Goal: Check status: Check status

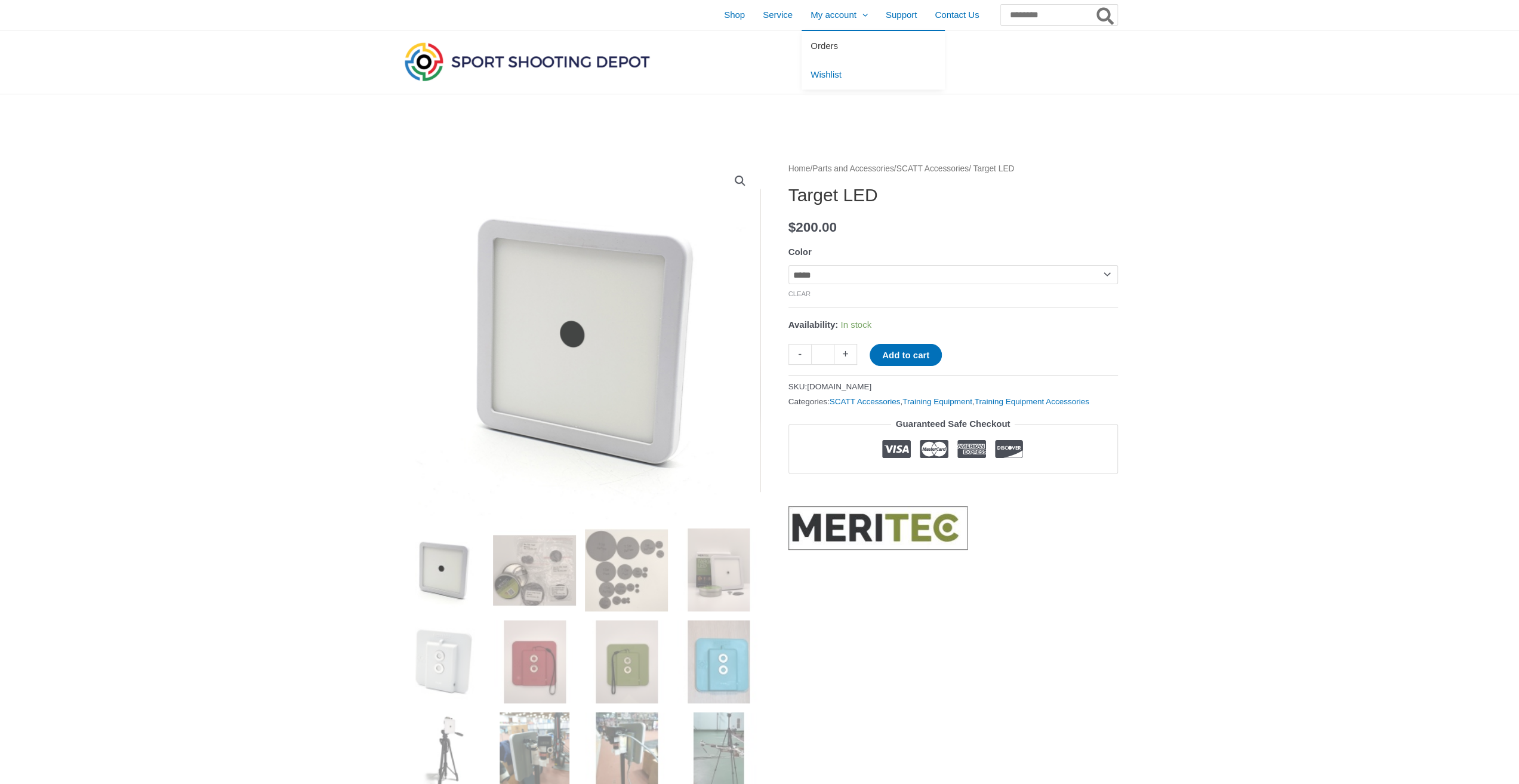
click at [811, 45] on span "Orders" at bounding box center [824, 45] width 28 height 10
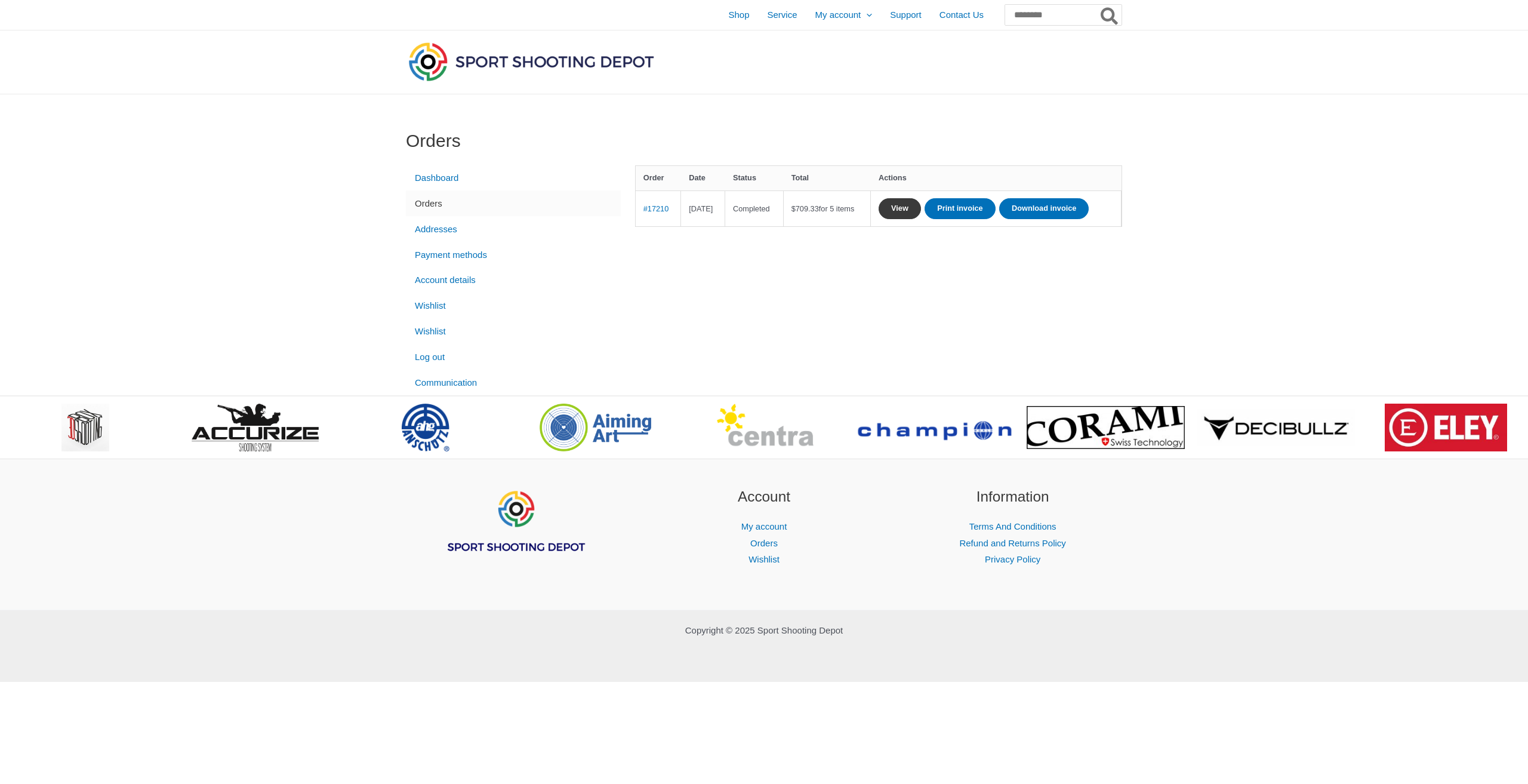
click at [921, 208] on link "View" at bounding box center [900, 208] width 42 height 21
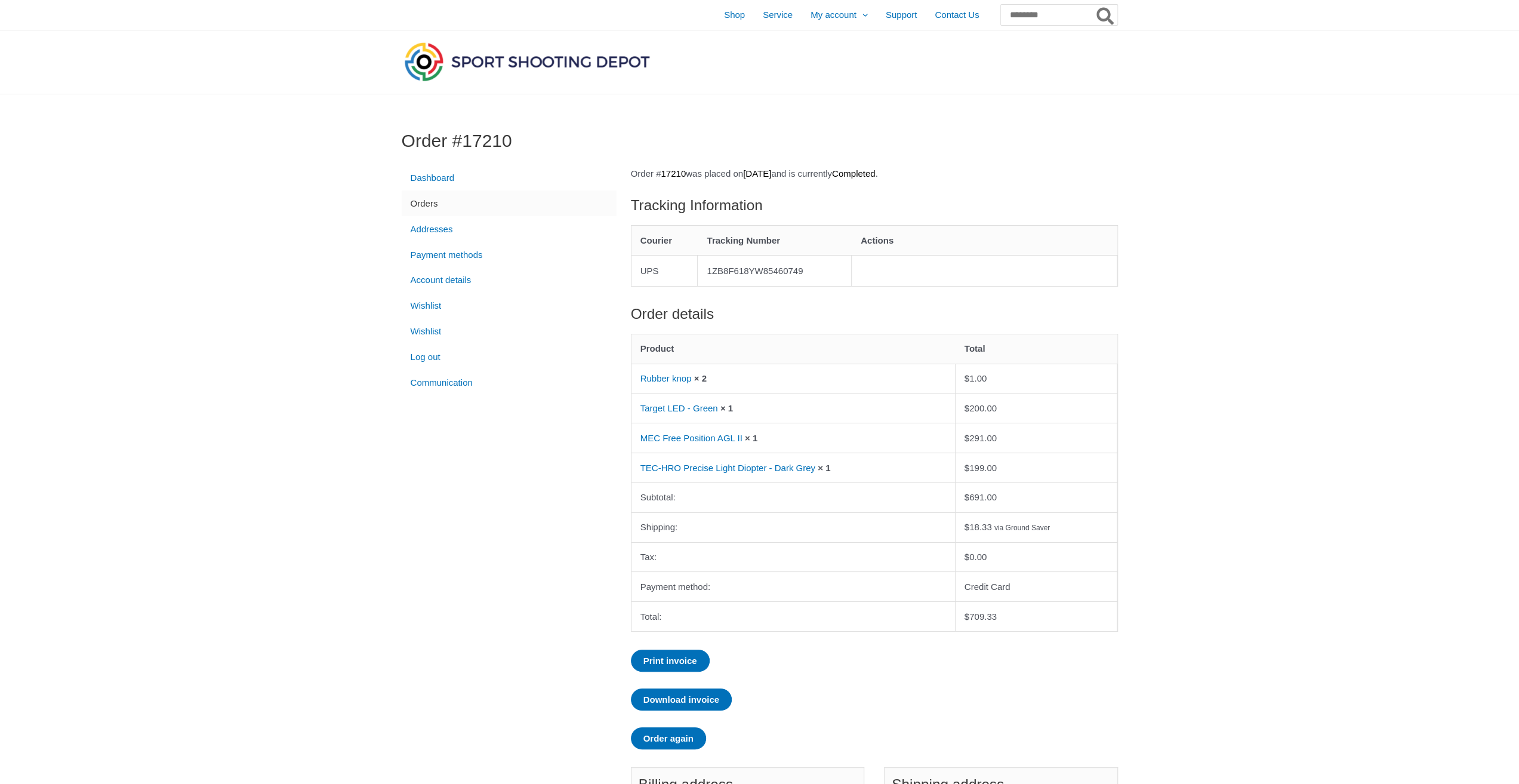
click at [1257, 427] on div "Order #17210 Dashboard Orders Addresses Payment methods Account details Wishlis…" at bounding box center [759, 507] width 1519 height 827
drag, startPoint x: 710, startPoint y: 271, endPoint x: 815, endPoint y: 266, distance: 105.1
click at [818, 266] on td "1ZB8F618YW85460749" at bounding box center [775, 270] width 154 height 31
copy td "1ZB8F618YW85460749"
click at [690, 659] on link "Print invoice" at bounding box center [670, 660] width 79 height 22
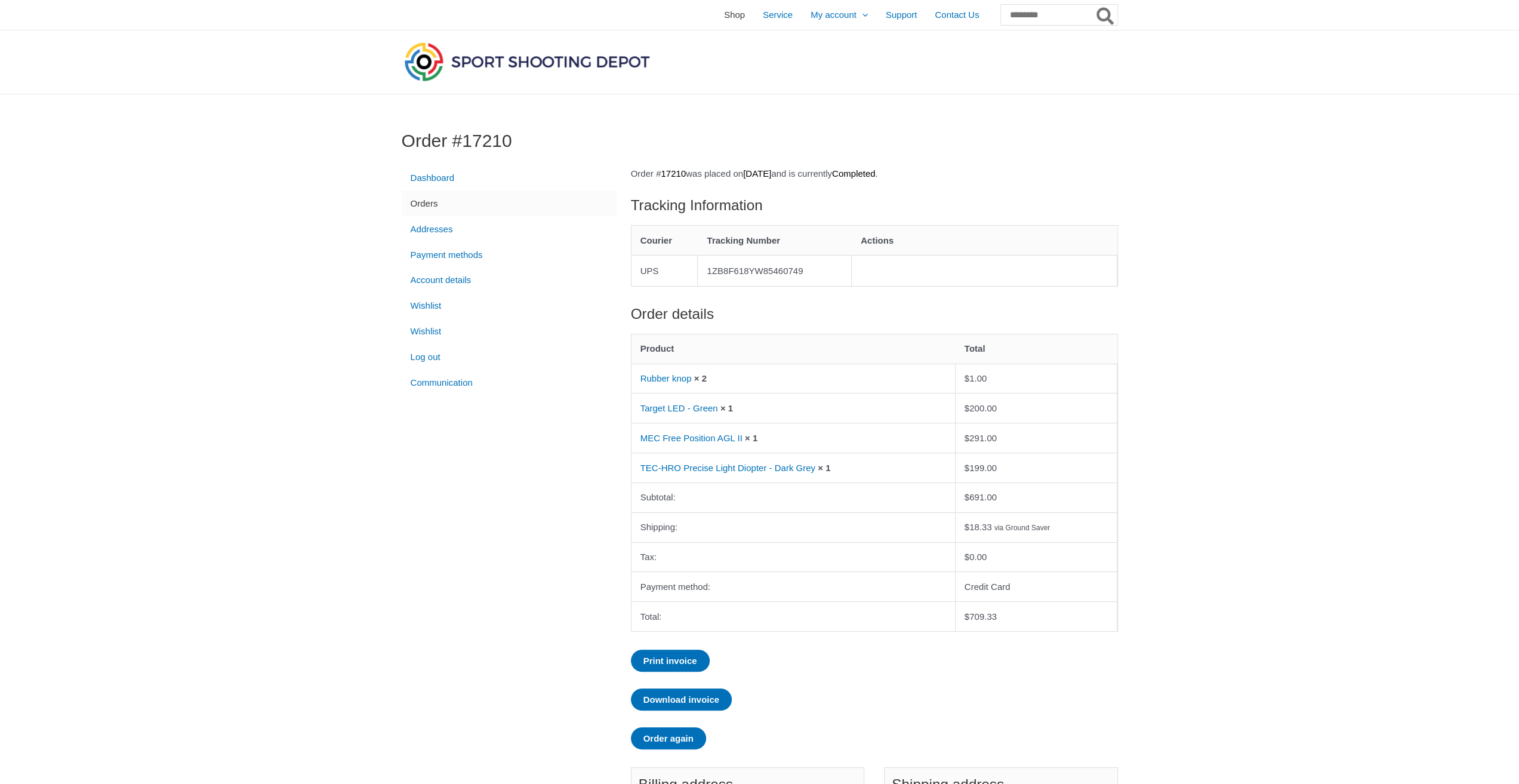
click at [724, 17] on span "Shop" at bounding box center [734, 14] width 21 height 30
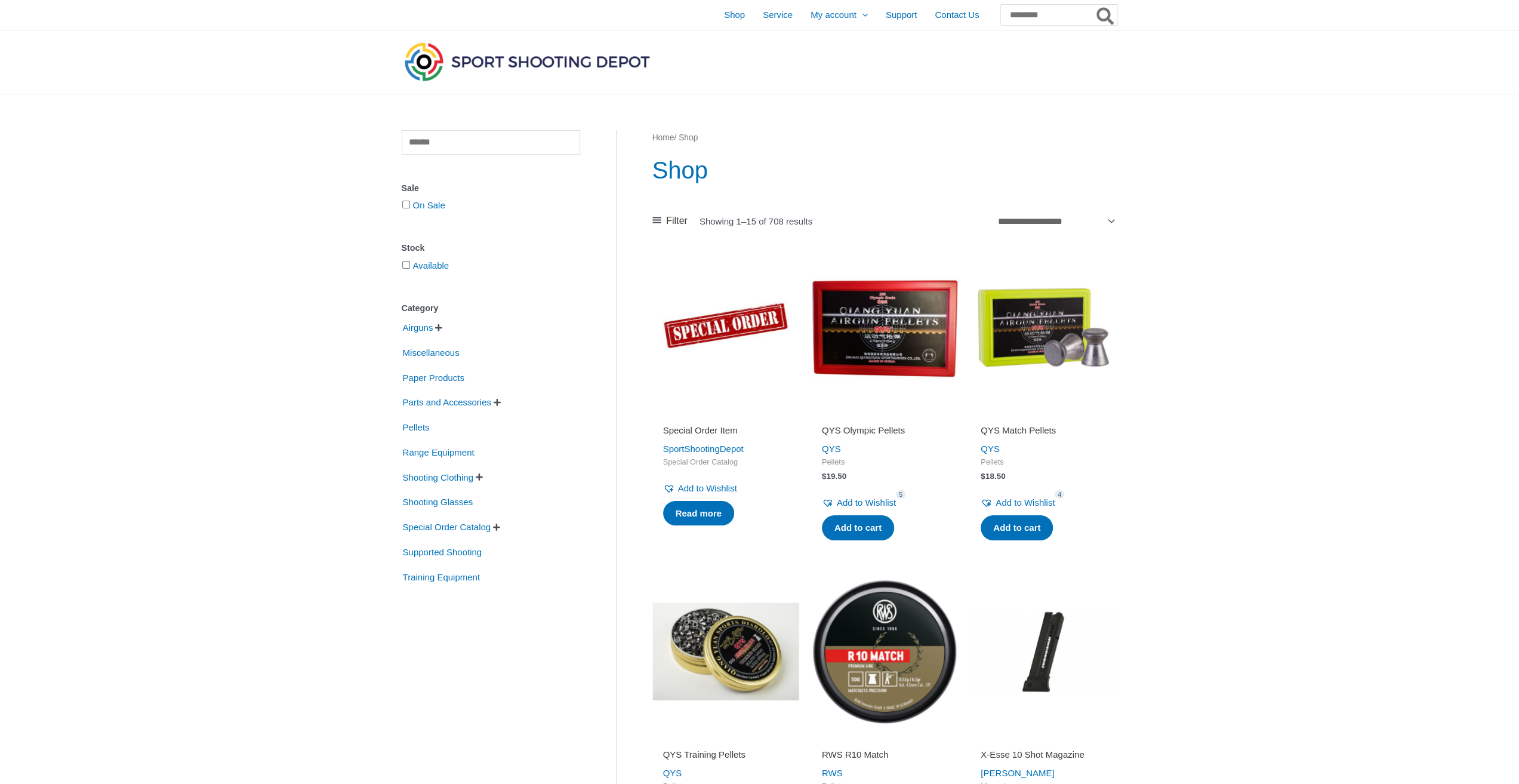
click at [501, 401] on span "" at bounding box center [497, 401] width 7 height 8
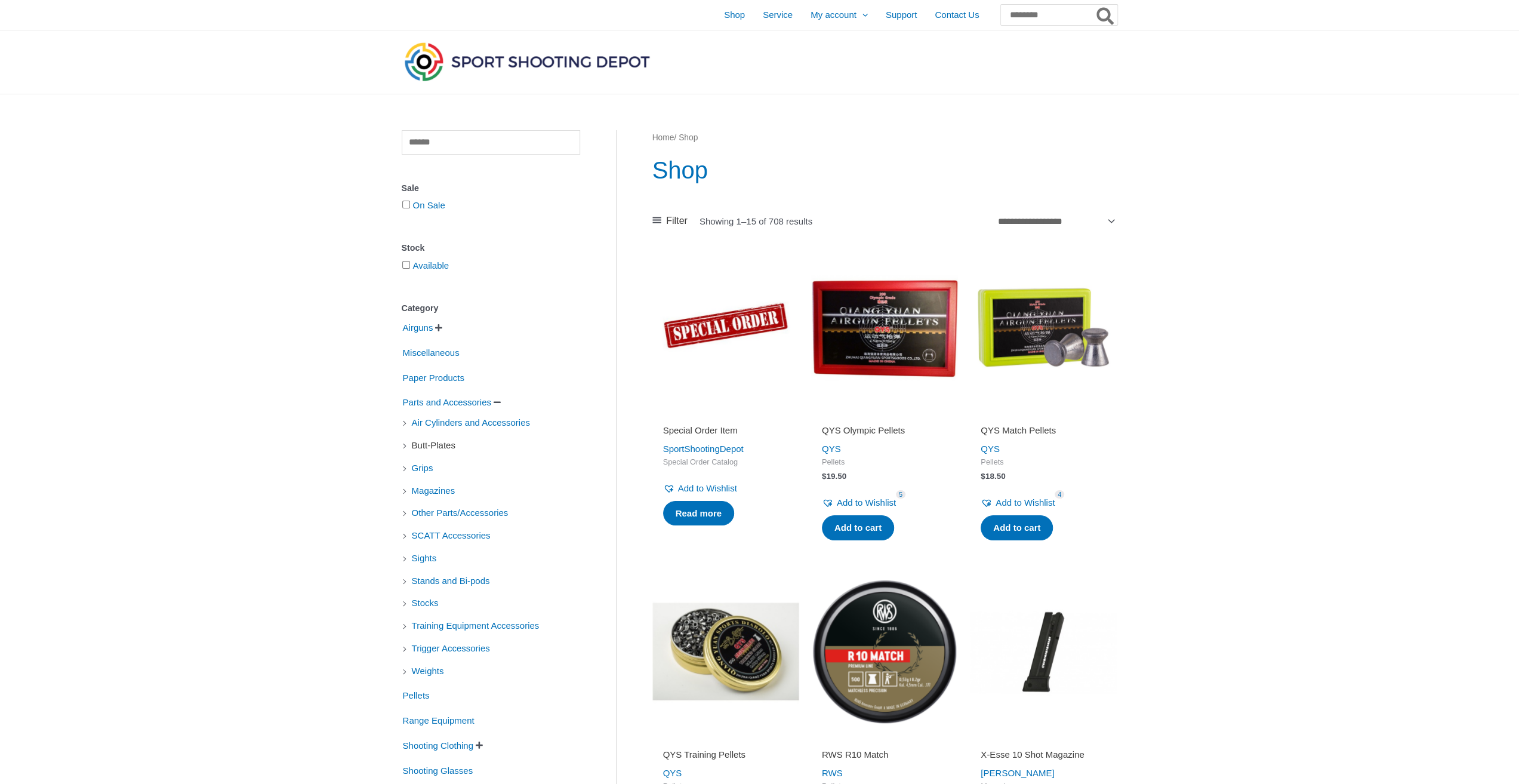
click at [441, 447] on span "Butt-Plates" at bounding box center [433, 445] width 46 height 21
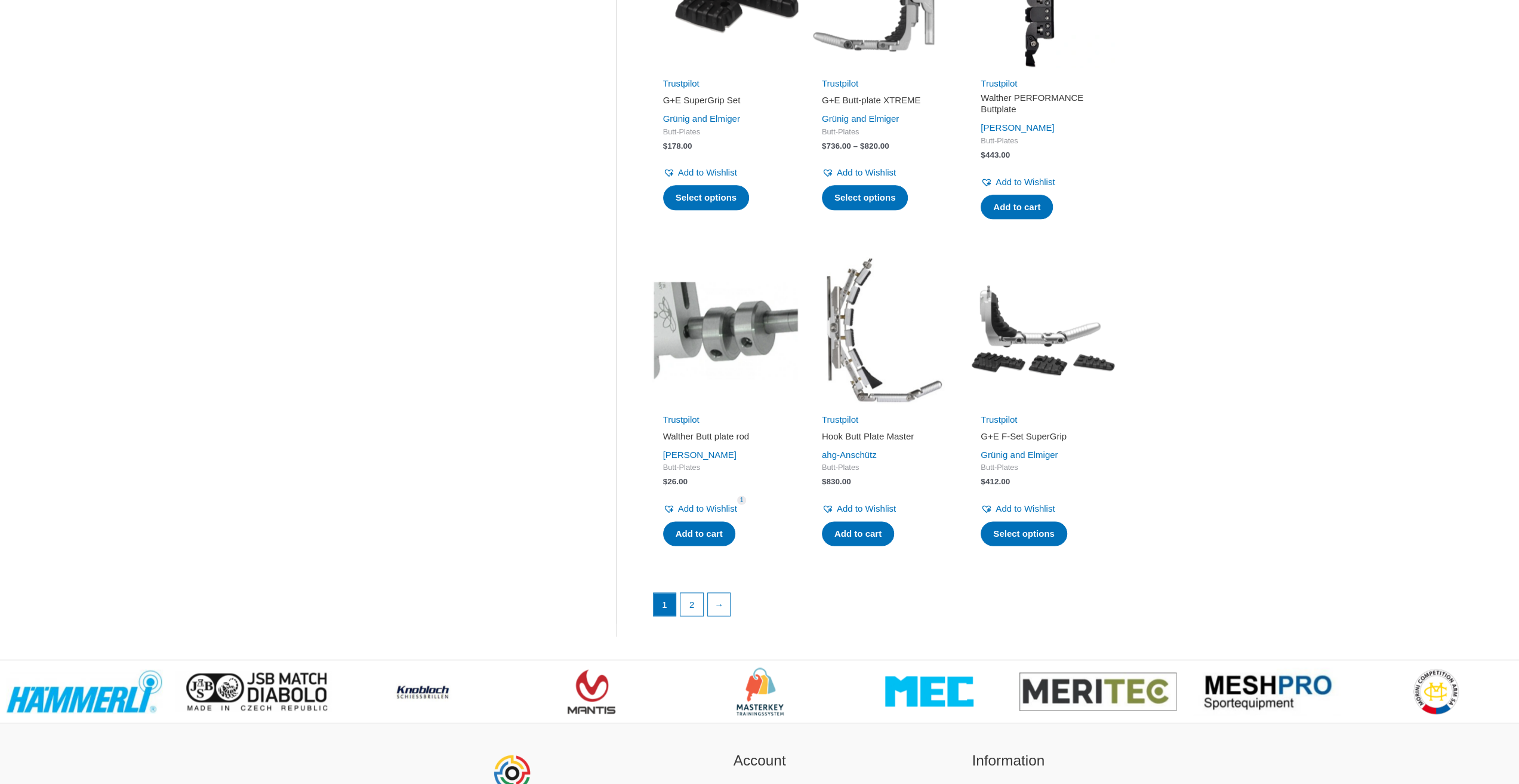
scroll to position [1492, 0]
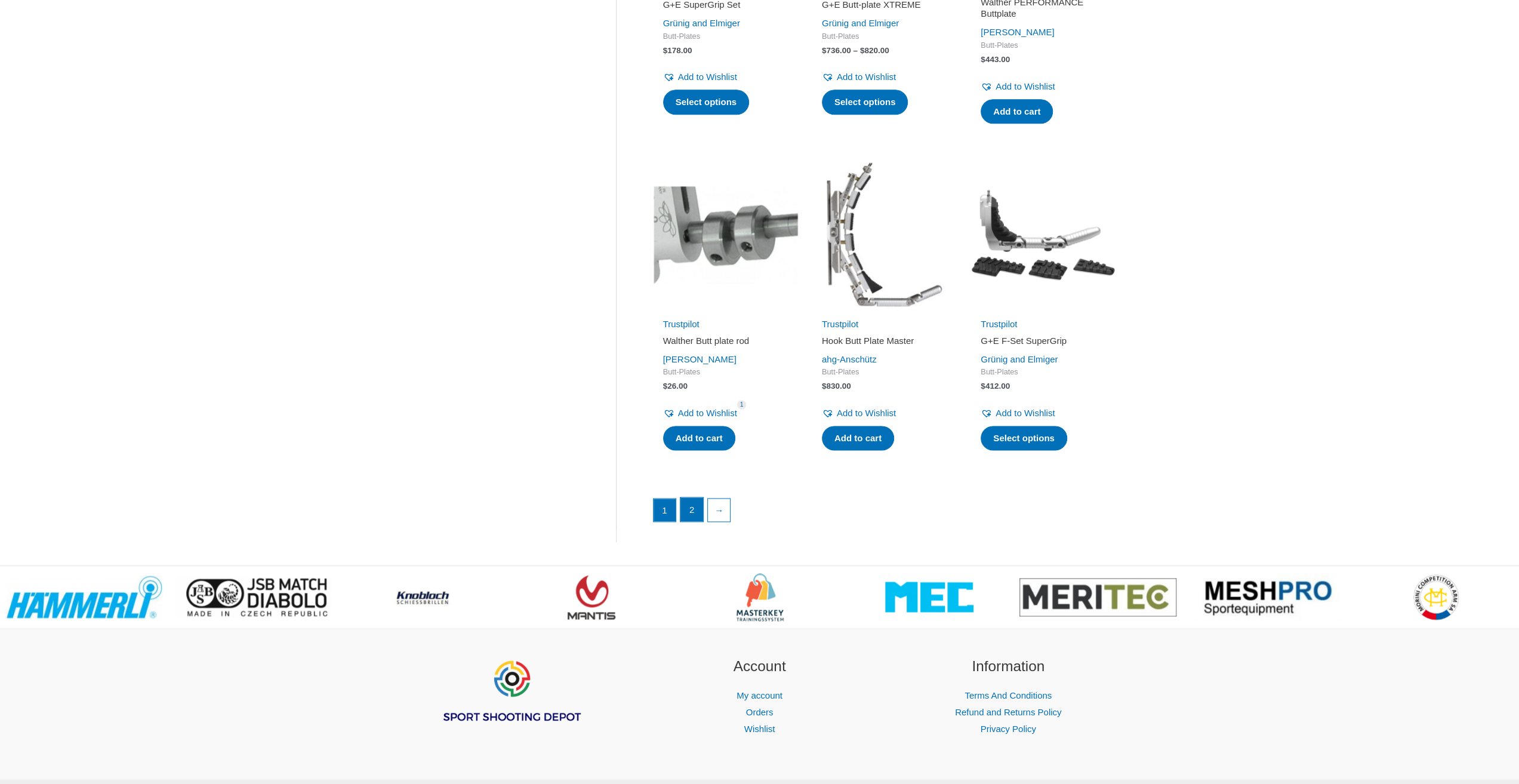
click at [697, 511] on link "2" at bounding box center [691, 509] width 22 height 24
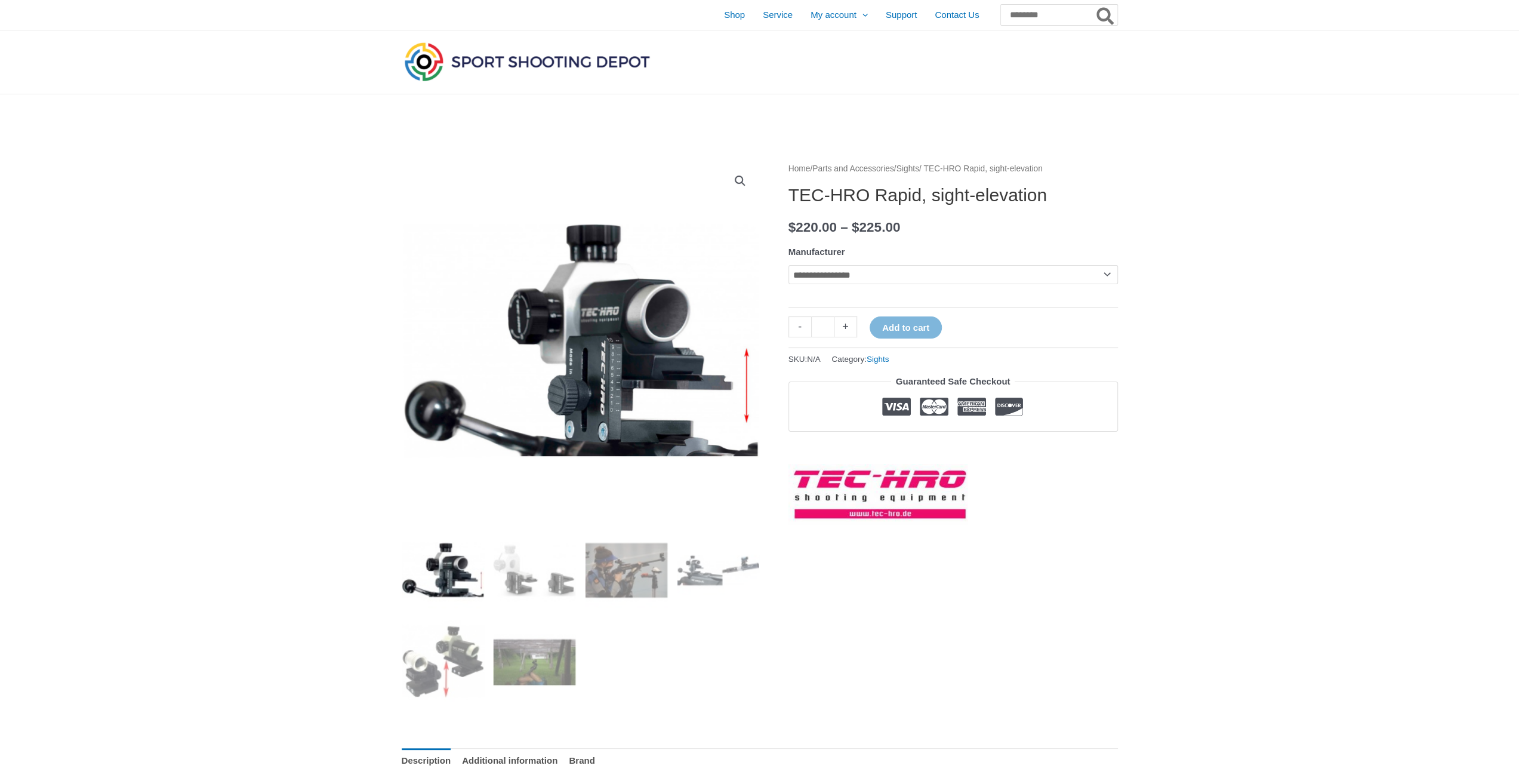
click at [912, 274] on select "**********" at bounding box center [954, 274] width 330 height 19
